Goal: Task Accomplishment & Management: Complete application form

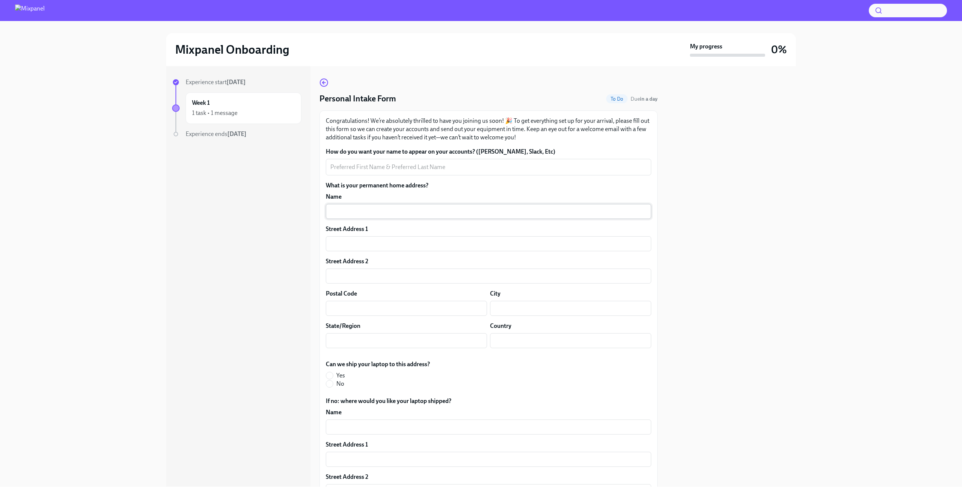
click at [339, 212] on input "text" at bounding box center [488, 211] width 325 height 15
click at [340, 162] on div "x ​" at bounding box center [488, 167] width 325 height 17
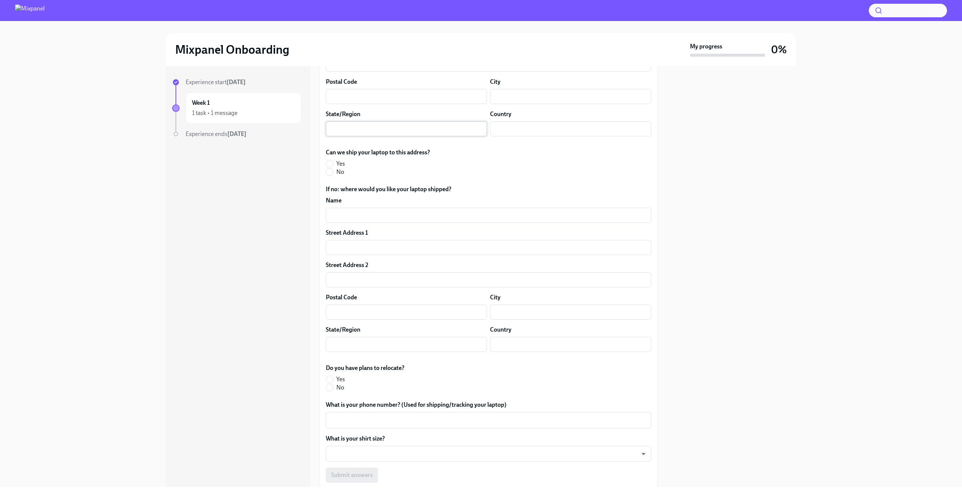
scroll to position [238, 0]
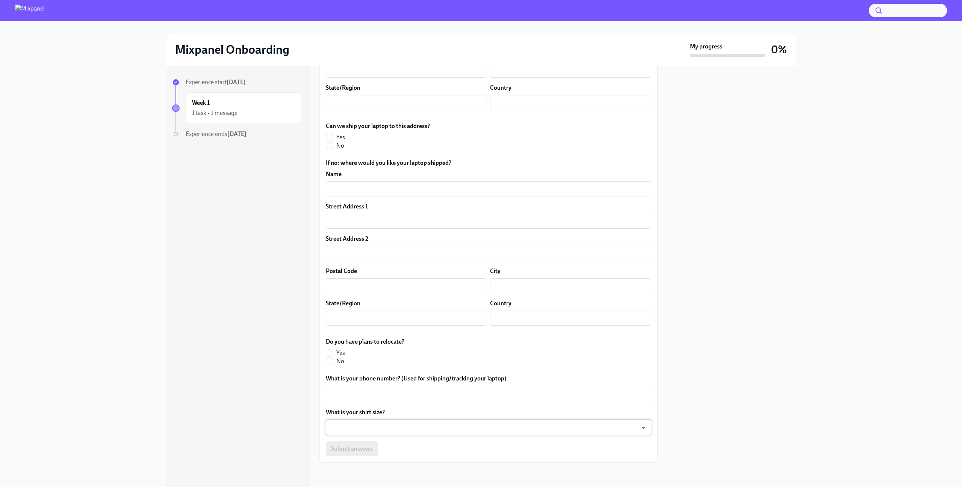
click at [642, 429] on body "Mixpanel Onboarding My progress 0% Experience start [DATE] Week 1 1 task • 1 me…" at bounding box center [481, 247] width 962 height 495
click at [337, 428] on li "S" at bounding box center [488, 428] width 325 height 13
type input "p6KxDfsXK"
click at [338, 395] on textarea "What is your phone number? (Used for shipping/tracking your laptop)" at bounding box center [488, 394] width 316 height 9
type textarea "[PHONE_NUMBER]"
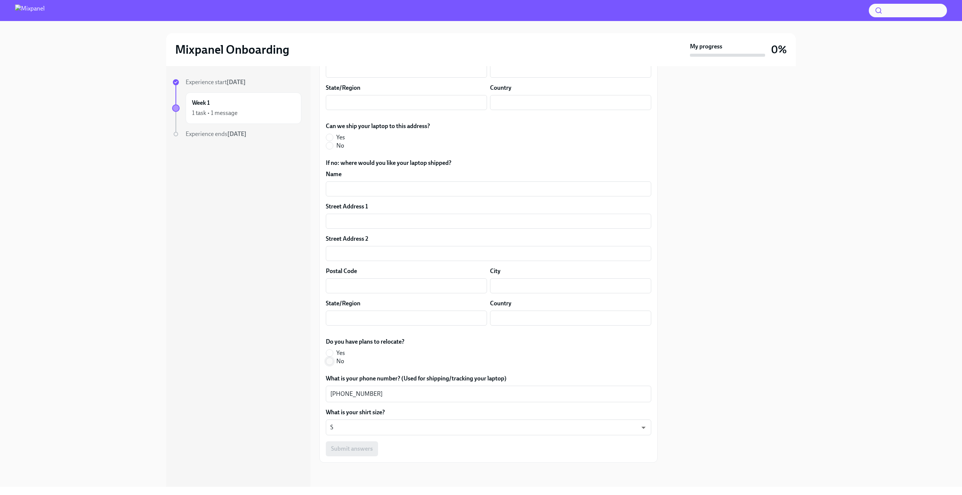
click at [329, 362] on input "No" at bounding box center [329, 361] width 7 height 7
radio input "true"
click at [352, 318] on input "text" at bounding box center [406, 318] width 161 height 15
type input "[GEOGRAPHIC_DATA]"
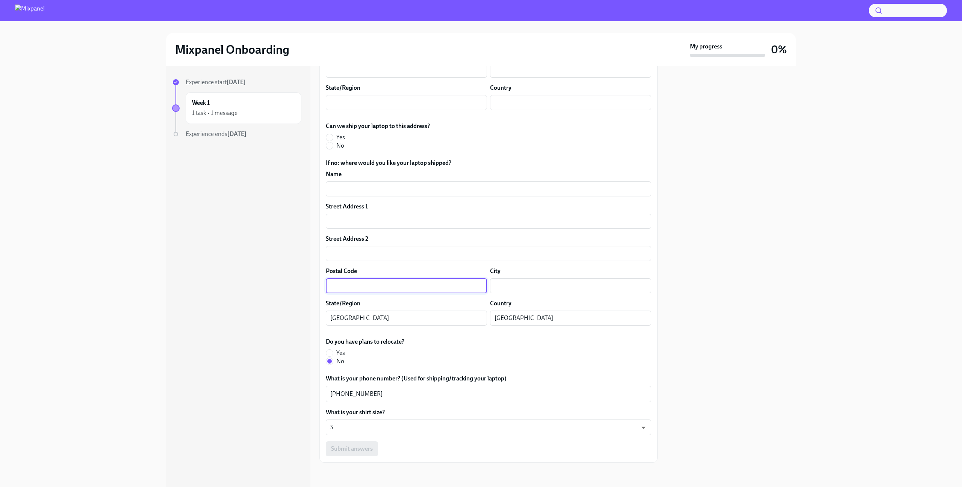
click at [352, 289] on input "text" at bounding box center [406, 285] width 161 height 15
type input "04010"
click at [503, 286] on input "text" at bounding box center [570, 285] width 161 height 15
type input "[GEOGRAPHIC_DATA]"
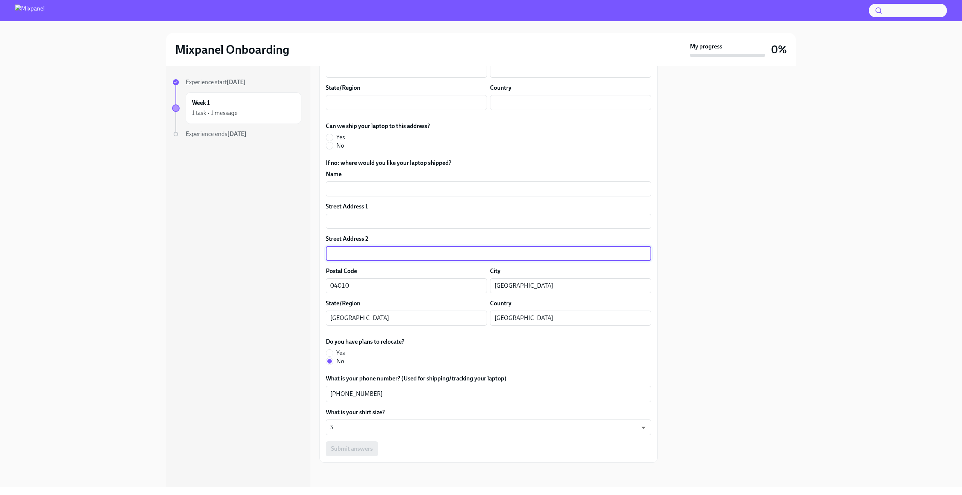
click at [328, 257] on input "text" at bounding box center [488, 253] width 325 height 15
type input "Casa 9"
click at [344, 221] on input "text" at bounding box center [488, 221] width 325 height 15
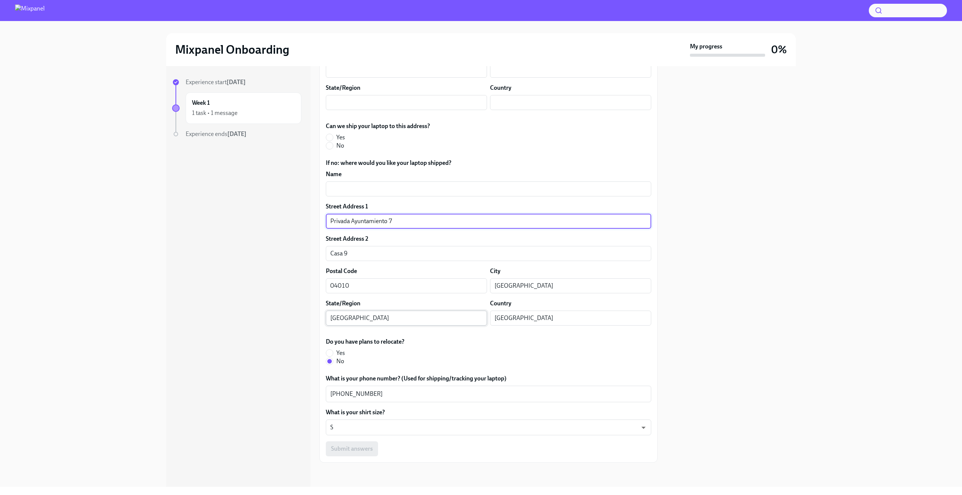
type input "Privada Ayuntamiento 7"
drag, startPoint x: 361, startPoint y: 316, endPoint x: 305, endPoint y: 313, distance: 55.4
click at [305, 313] on div "Experience start [DATE] Week 1 1 task • 1 message Experience ends [DATE] Person…" at bounding box center [481, 276] width 630 height 421
type input "Coyoacan"
click at [340, 196] on input "text" at bounding box center [488, 188] width 325 height 15
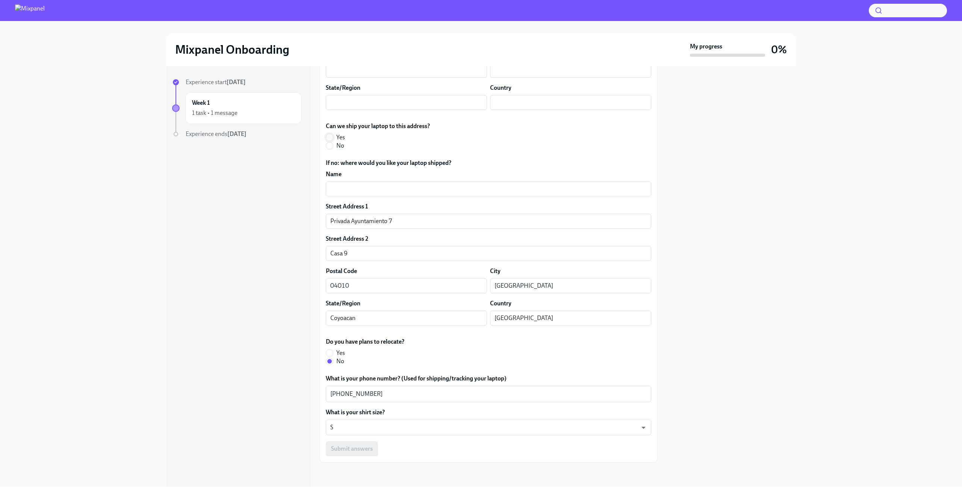
click at [329, 137] on input "Yes" at bounding box center [329, 137] width 7 height 7
radio input "true"
drag, startPoint x: 401, startPoint y: 217, endPoint x: 373, endPoint y: 222, distance: 29.0
click at [366, 221] on input "Privada Ayuntamiento 7" at bounding box center [488, 221] width 325 height 15
drag, startPoint x: 404, startPoint y: 221, endPoint x: 316, endPoint y: 221, distance: 87.9
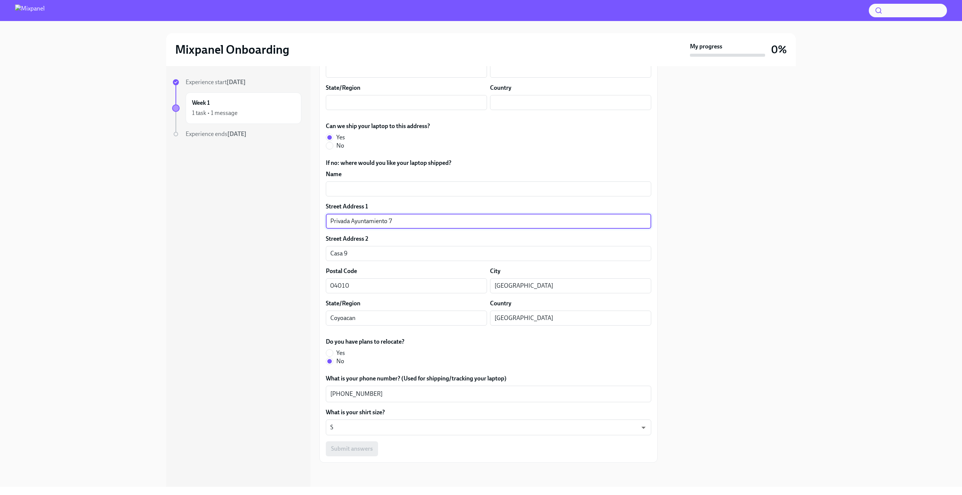
click at [316, 221] on div "Experience start [DATE] Week 1 1 task • 1 message Experience ends [DATE] Person…" at bounding box center [481, 276] width 630 height 421
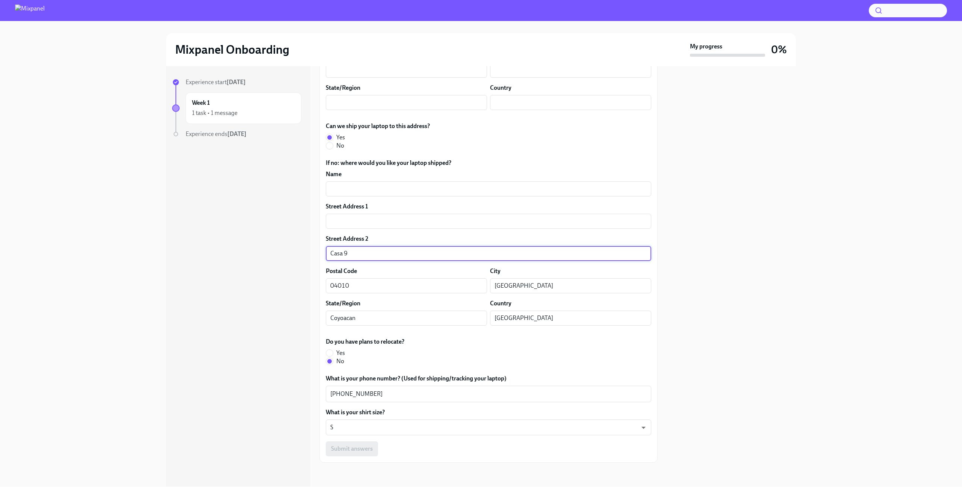
drag, startPoint x: 360, startPoint y: 255, endPoint x: 286, endPoint y: 264, distance: 74.5
click at [271, 252] on div "Experience start [DATE] Week 1 1 task • 1 message Experience ends [DATE] Person…" at bounding box center [481, 276] width 630 height 421
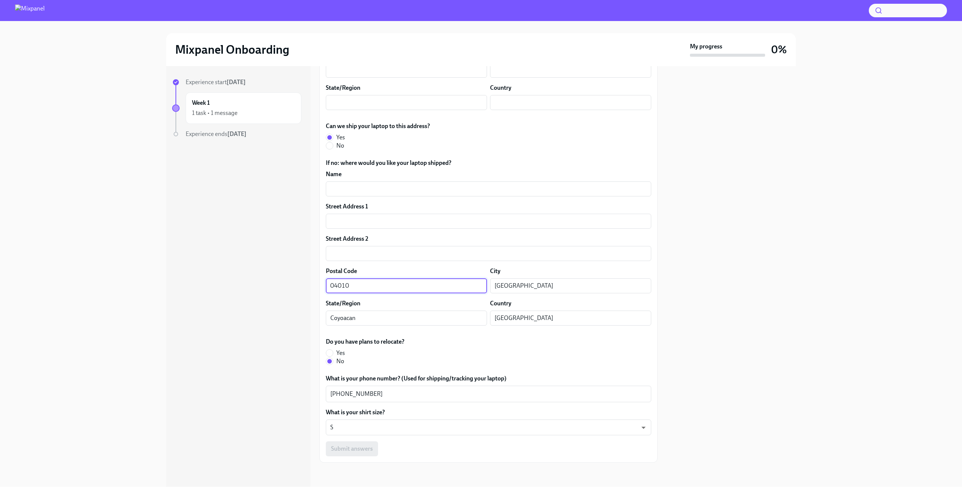
drag, startPoint x: 357, startPoint y: 287, endPoint x: 285, endPoint y: 278, distance: 72.7
click at [284, 277] on div "Experience start [DATE] Week 1 1 task • 1 message Experience ends [DATE] Person…" at bounding box center [481, 276] width 630 height 421
drag, startPoint x: 521, startPoint y: 287, endPoint x: 445, endPoint y: 289, distance: 75.9
click at [455, 283] on div "Postal Code ​ City [GEOGRAPHIC_DATA] ​" at bounding box center [488, 280] width 325 height 26
drag, startPoint x: 371, startPoint y: 321, endPoint x: 324, endPoint y: 311, distance: 48.0
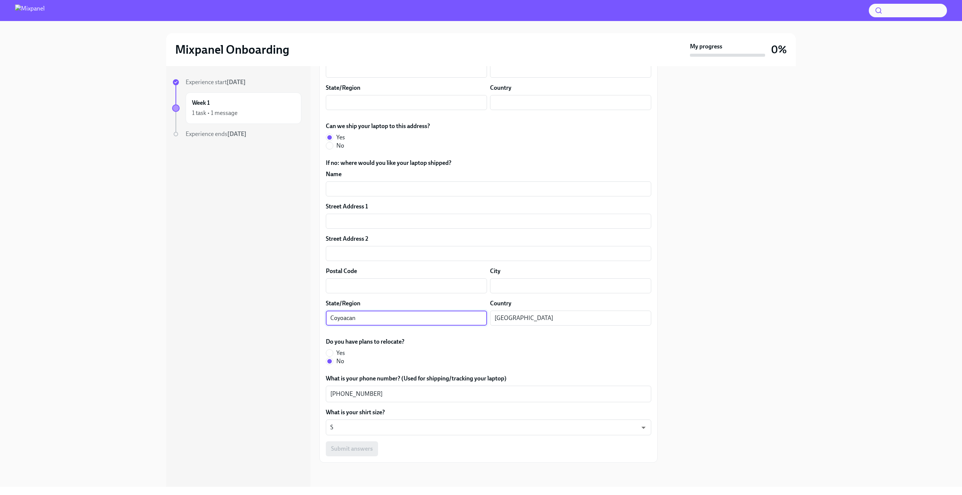
click at [295, 310] on div "Experience start [DATE] Week 1 1 task • 1 message Experience ends [DATE] Person…" at bounding box center [481, 276] width 630 height 421
drag, startPoint x: 535, startPoint y: 318, endPoint x: 380, endPoint y: 304, distance: 155.5
click at [380, 304] on div "State/Region ​ Country [GEOGRAPHIC_DATA] ​" at bounding box center [488, 312] width 325 height 26
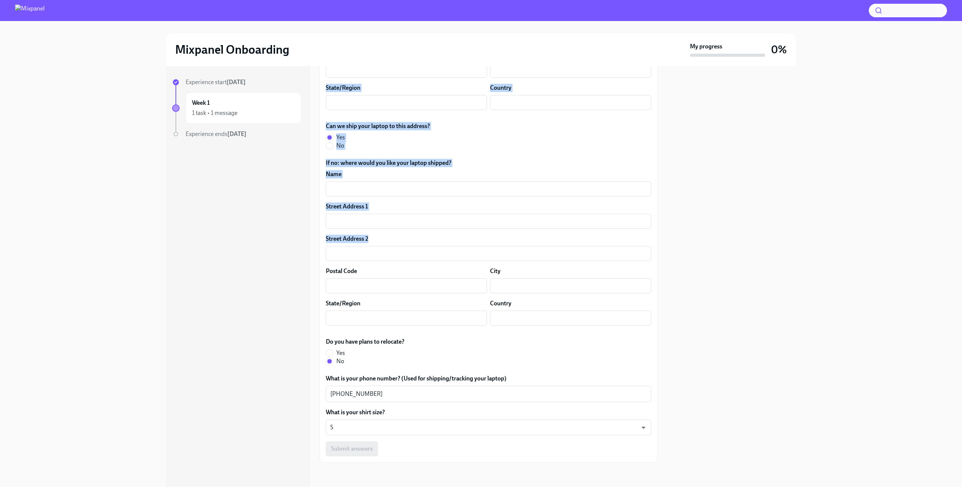
drag, startPoint x: 311, startPoint y: 191, endPoint x: 322, endPoint y: 254, distance: 63.7
click at [318, 257] on div "Experience start [DATE] Week 1 1 task • 1 message Experience ends [DATE] Person…" at bounding box center [481, 276] width 630 height 421
click at [350, 216] on input "text" at bounding box center [488, 221] width 325 height 15
click at [324, 72] on div "Congratulations! We’re absolutely thrilled to have you joining us soon! 🎉 To ge…" at bounding box center [488, 167] width 338 height 591
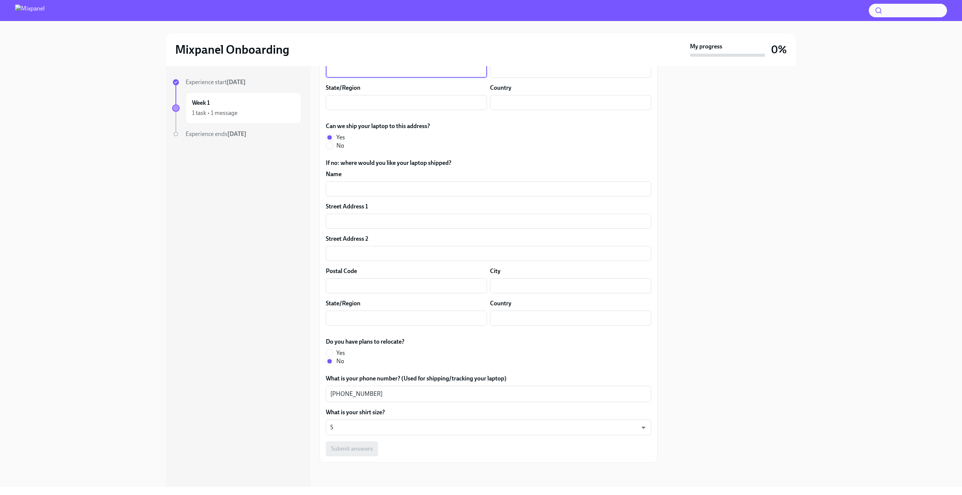
click at [332, 73] on input "text" at bounding box center [406, 70] width 161 height 15
drag, startPoint x: 328, startPoint y: 78, endPoint x: 324, endPoint y: 110, distance: 31.9
click at [323, 120] on div "Congratulations! We’re absolutely thrilled to have you joining us soon! 🎉 To ge…" at bounding box center [488, 167] width 338 height 591
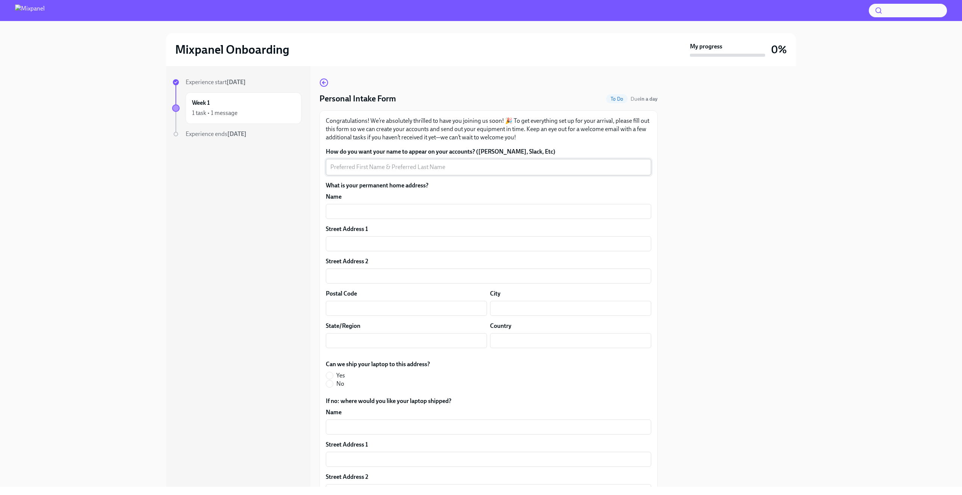
click at [346, 172] on div "x ​" at bounding box center [488, 167] width 325 height 17
type textarea "Fernando Obregon"
type input "Home"
type input "Privada Ayuntamiento 7"
type input "Casa 9"
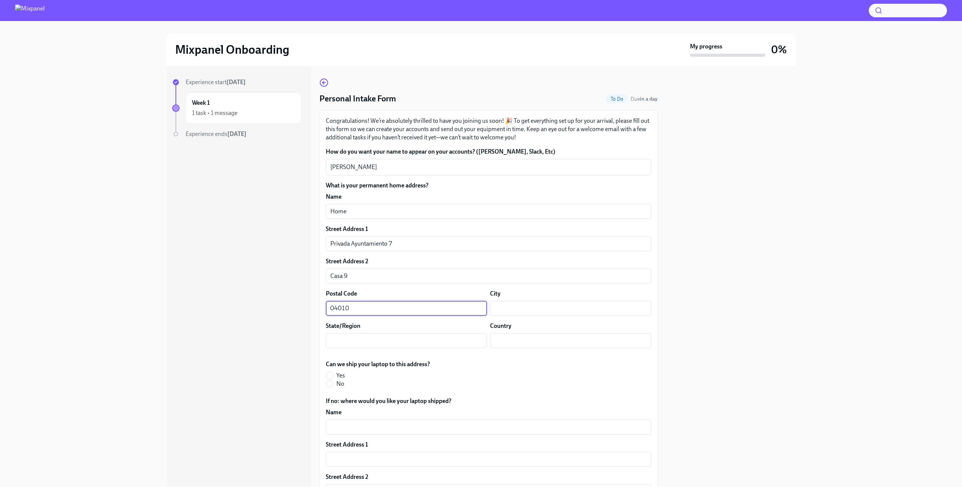
type input "04010"
type input "[GEOGRAPHIC_DATA]"
type input "Coyoacan"
type input "[GEOGRAPHIC_DATA]"
click at [328, 376] on input "Yes" at bounding box center [329, 375] width 7 height 7
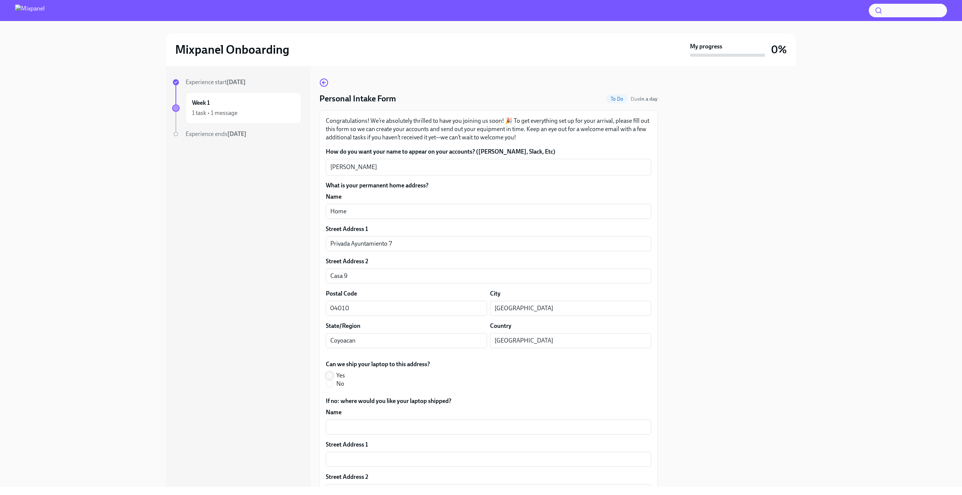
radio input "true"
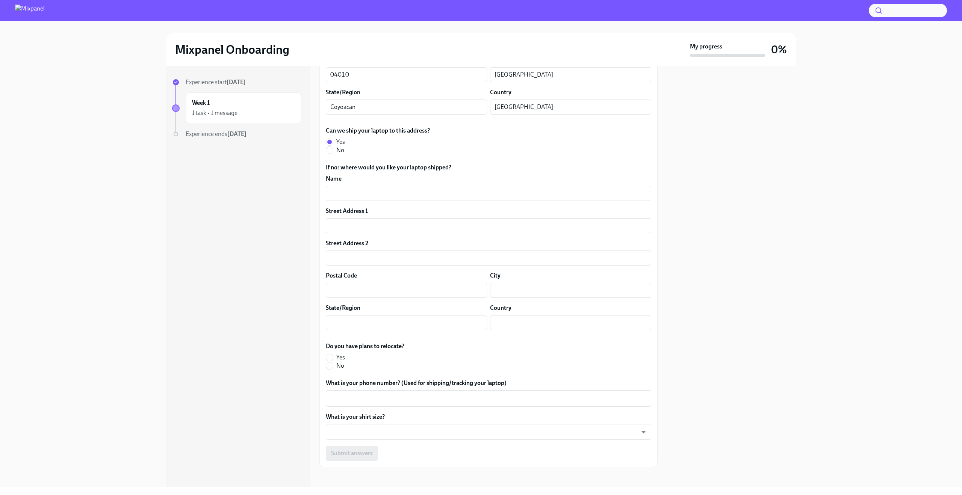
scroll to position [238, 0]
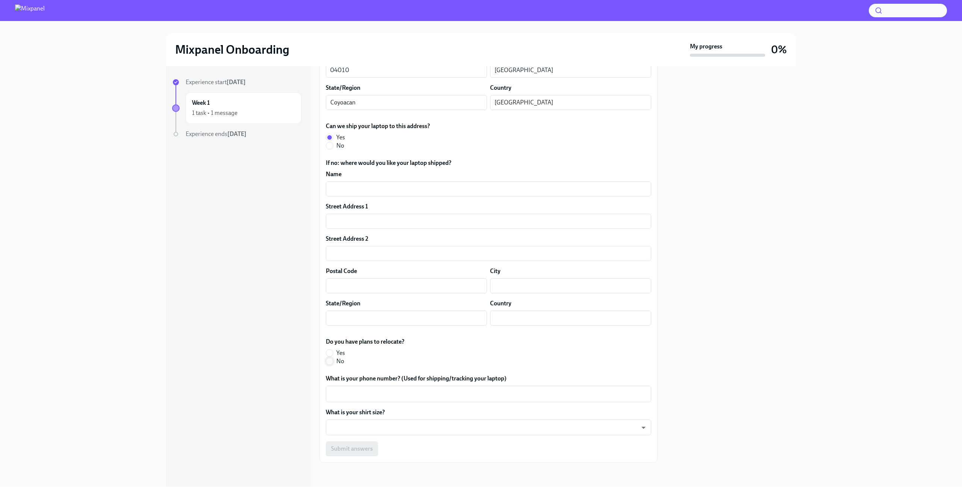
click at [331, 362] on input "No" at bounding box center [329, 361] width 7 height 7
radio input "true"
drag, startPoint x: 427, startPoint y: 394, endPoint x: 400, endPoint y: 391, distance: 27.3
click at [426, 394] on textarea "What is your phone number? (Used for shipping/tracking your laptop)" at bounding box center [488, 394] width 316 height 9
type textarea "[PHONE_NUMBER]"
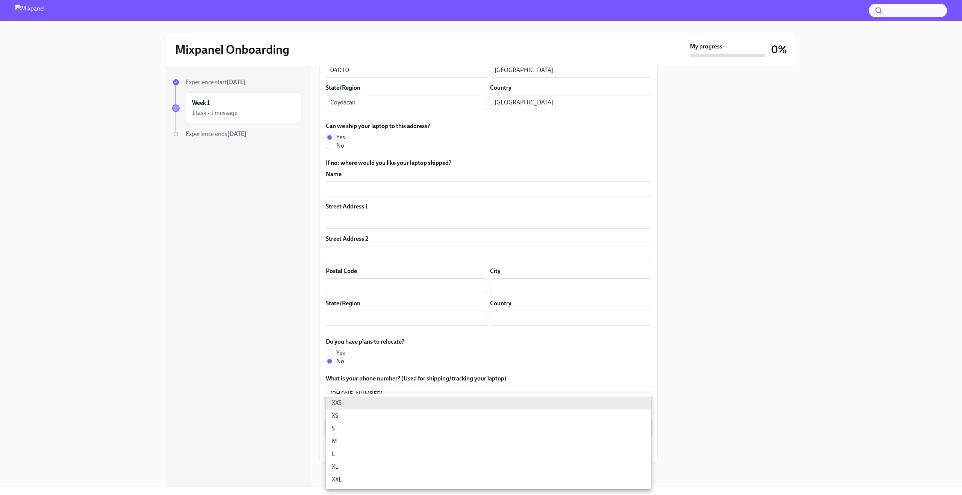
click at [365, 429] on body "Mixpanel Onboarding My progress 0% Experience start Sep 30th Week 1 1 task • 1 …" at bounding box center [481, 247] width 962 height 495
click at [361, 428] on li "S" at bounding box center [488, 428] width 325 height 13
type input "p6KxDfsXK"
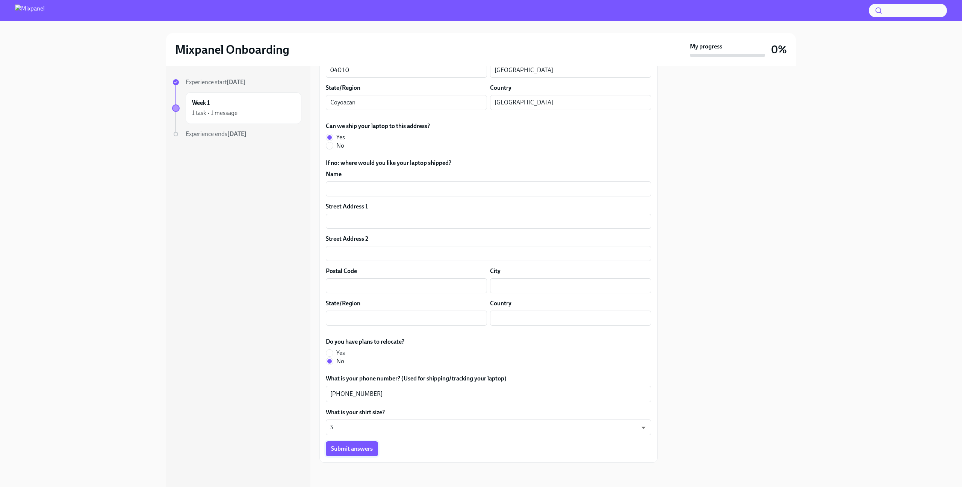
click at [346, 447] on span "Submit answers" at bounding box center [352, 449] width 42 height 8
